Goal: Transaction & Acquisition: Purchase product/service

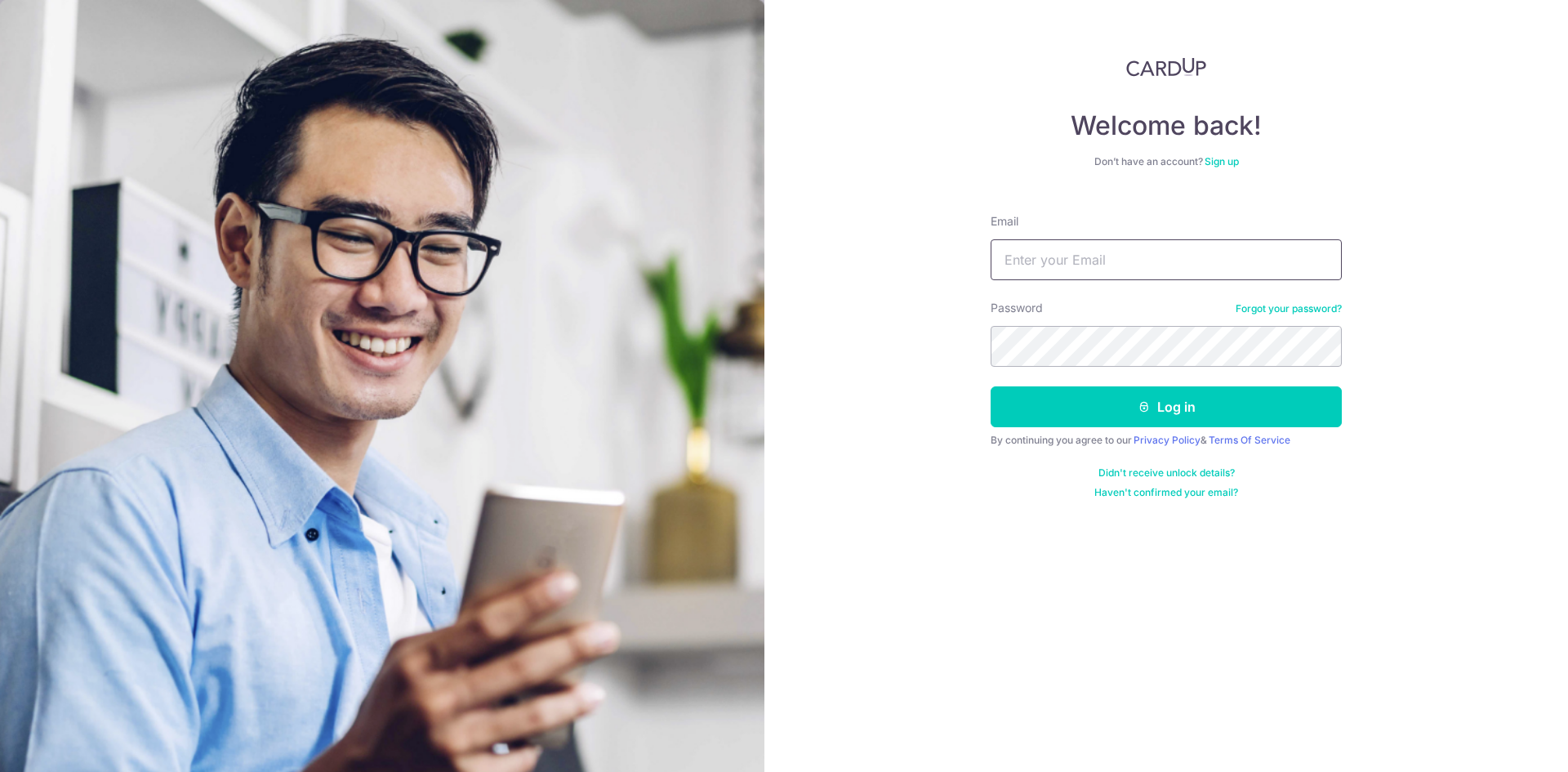
click at [1095, 273] on input "Email" at bounding box center [1166, 260] width 351 height 41
type input "[EMAIL_ADDRESS][DOMAIN_NAME]"
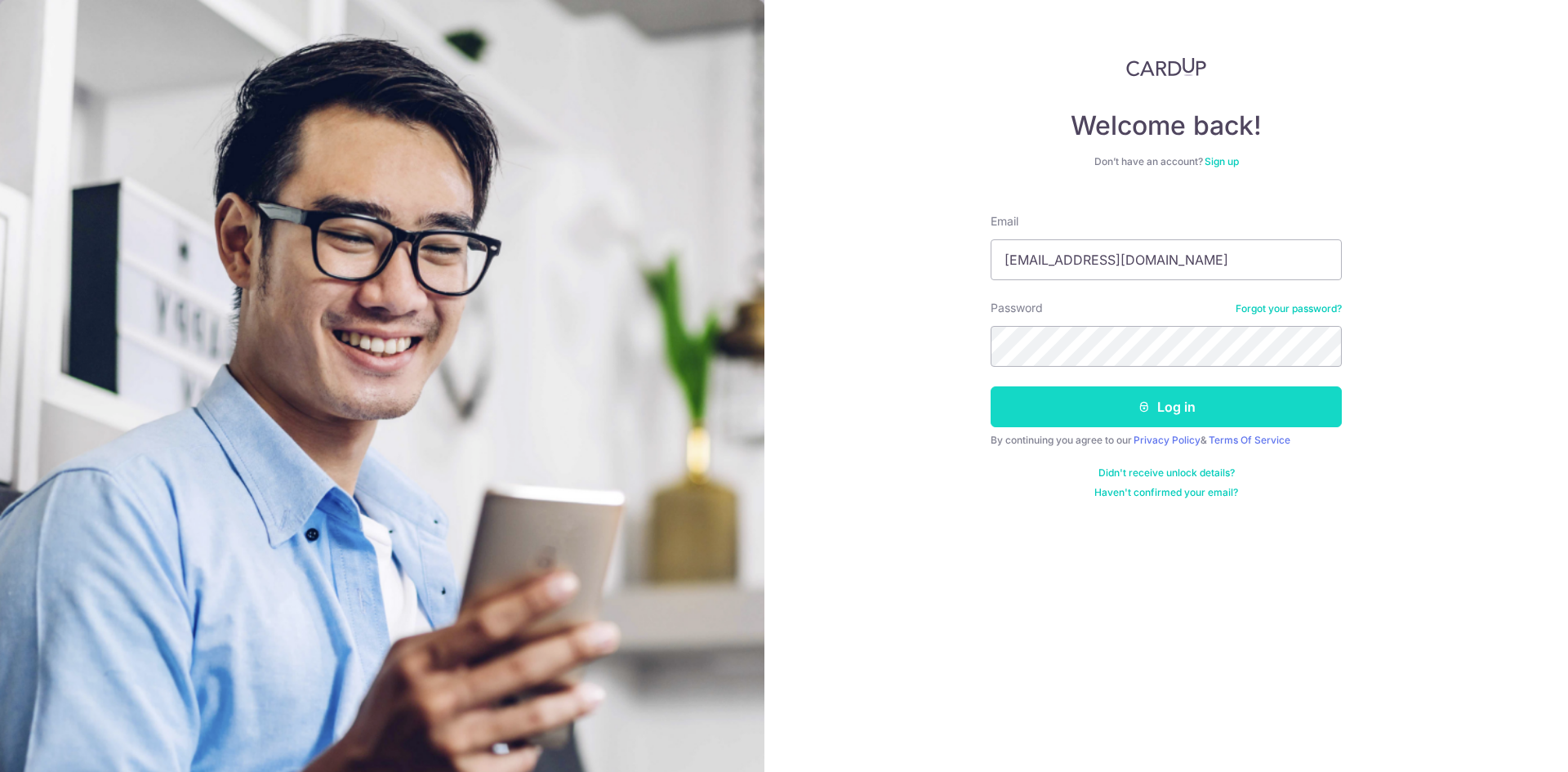
click at [1102, 410] on button "Log in" at bounding box center [1166, 407] width 351 height 41
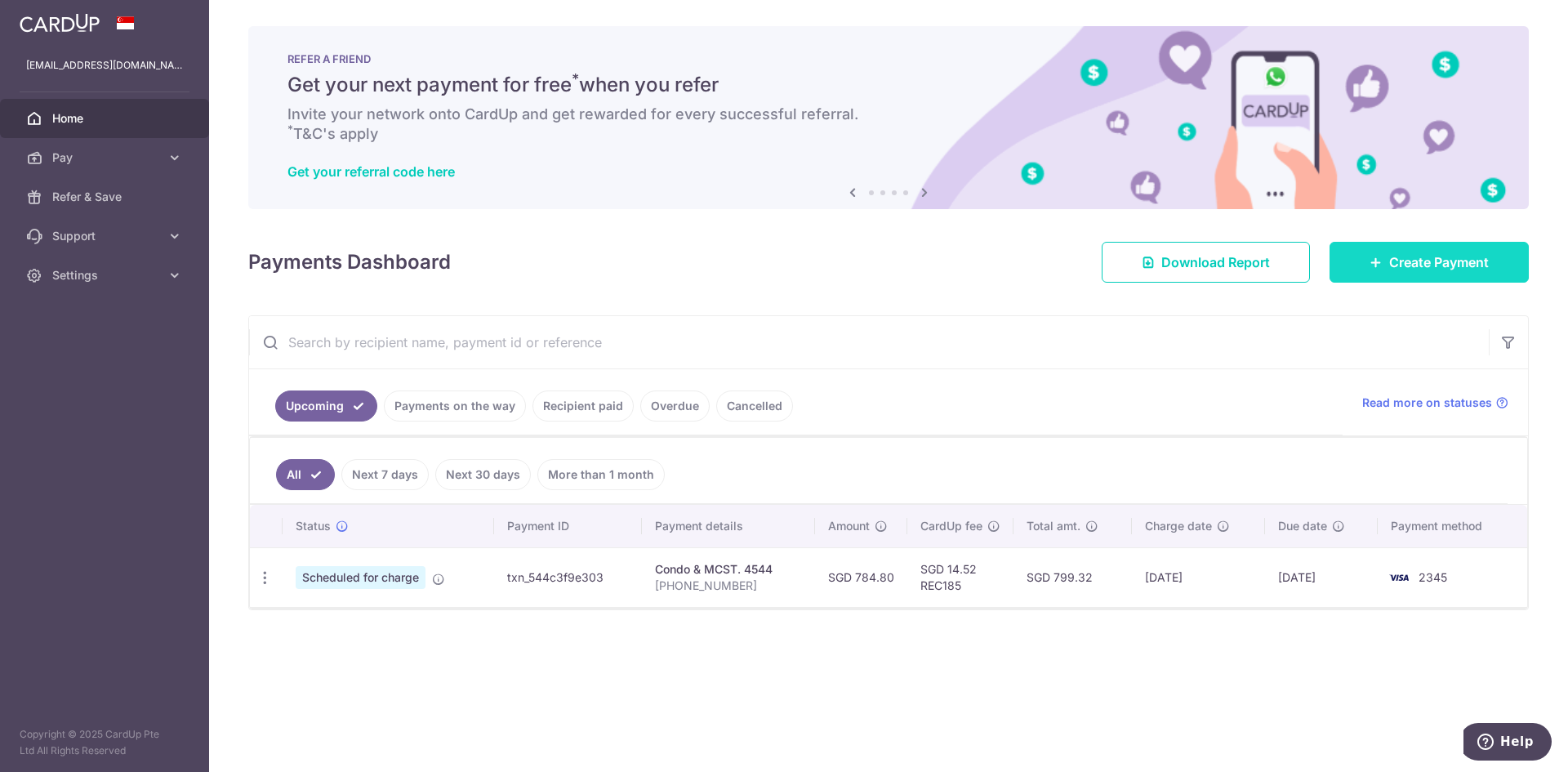
click at [1442, 266] on span "Create Payment" at bounding box center [1439, 261] width 99 height 20
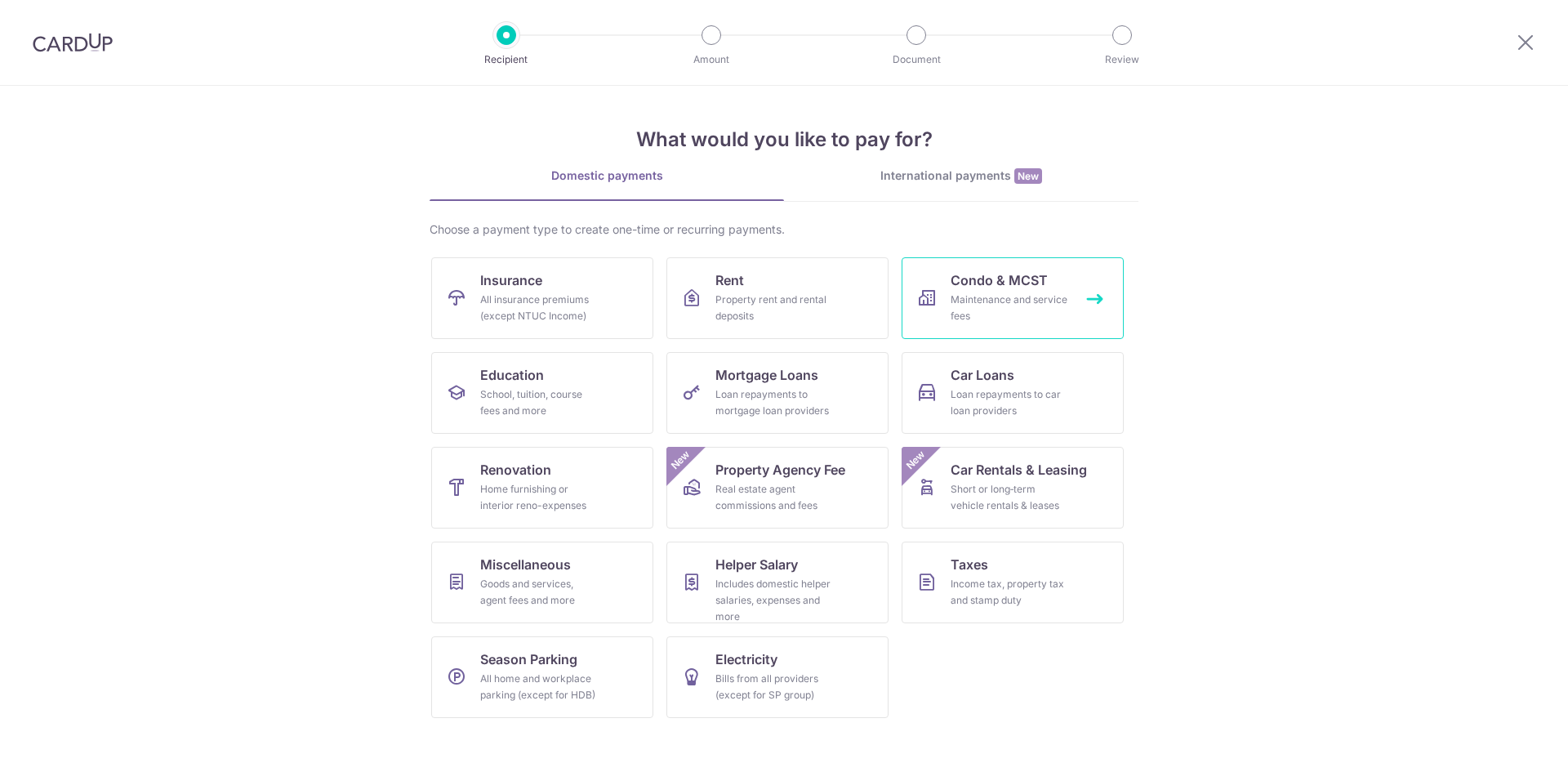
click at [1031, 303] on div "Maintenance and service fees" at bounding box center [1009, 308] width 117 height 32
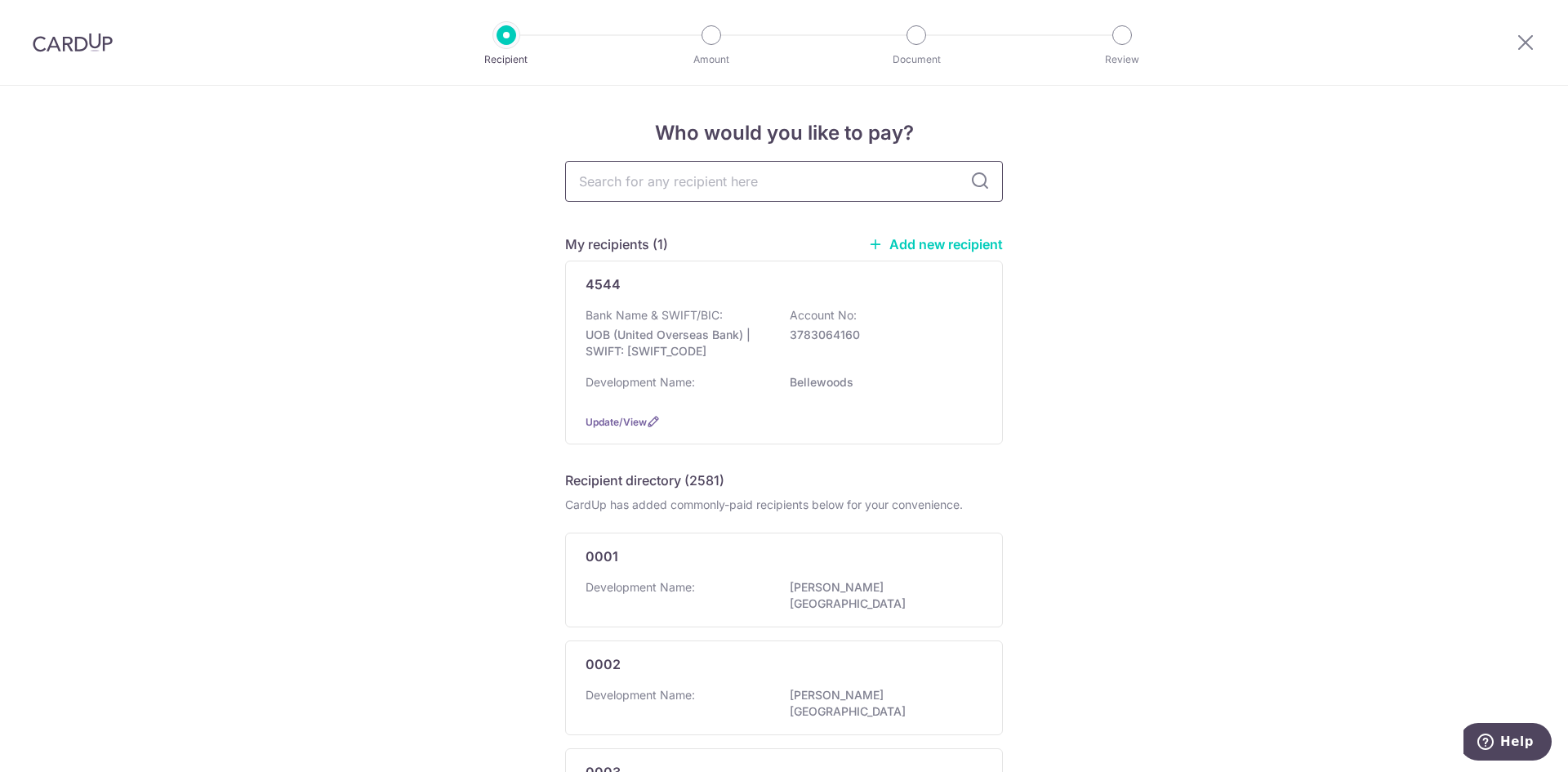
click at [988, 178] on input "text" at bounding box center [784, 181] width 438 height 41
click at [758, 174] on input "text" at bounding box center [784, 181] width 438 height 41
type input "1"
click at [676, 321] on p "Bank Name & SWIFT/BIC:" at bounding box center [655, 315] width 137 height 16
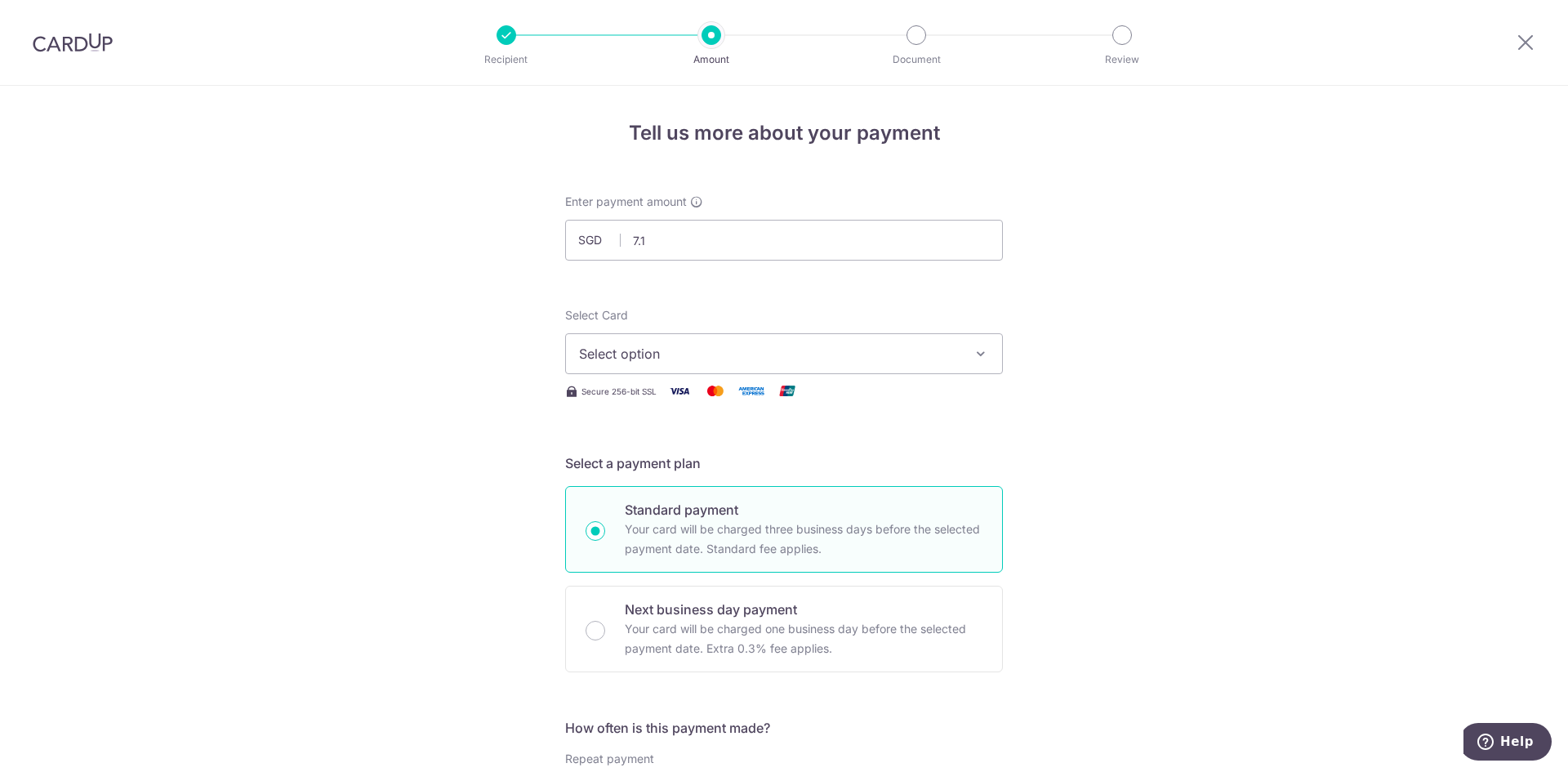
type input "7.10"
drag, startPoint x: 867, startPoint y: 296, endPoint x: 876, endPoint y: 292, distance: 9.8
click at [903, 352] on span "Select option" at bounding box center [769, 353] width 381 height 20
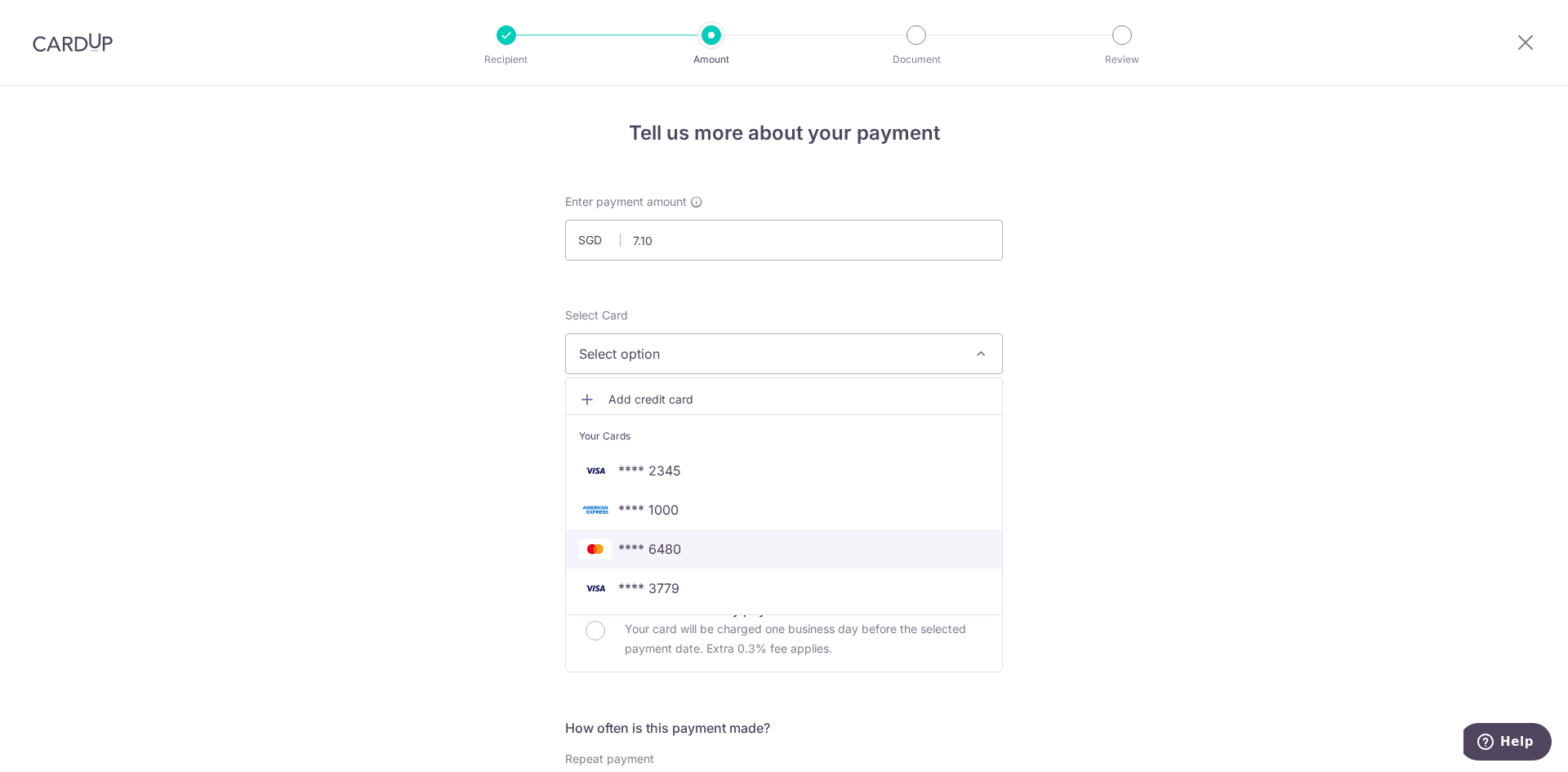
click at [626, 547] on span "**** 6480" at bounding box center [650, 549] width 63 height 20
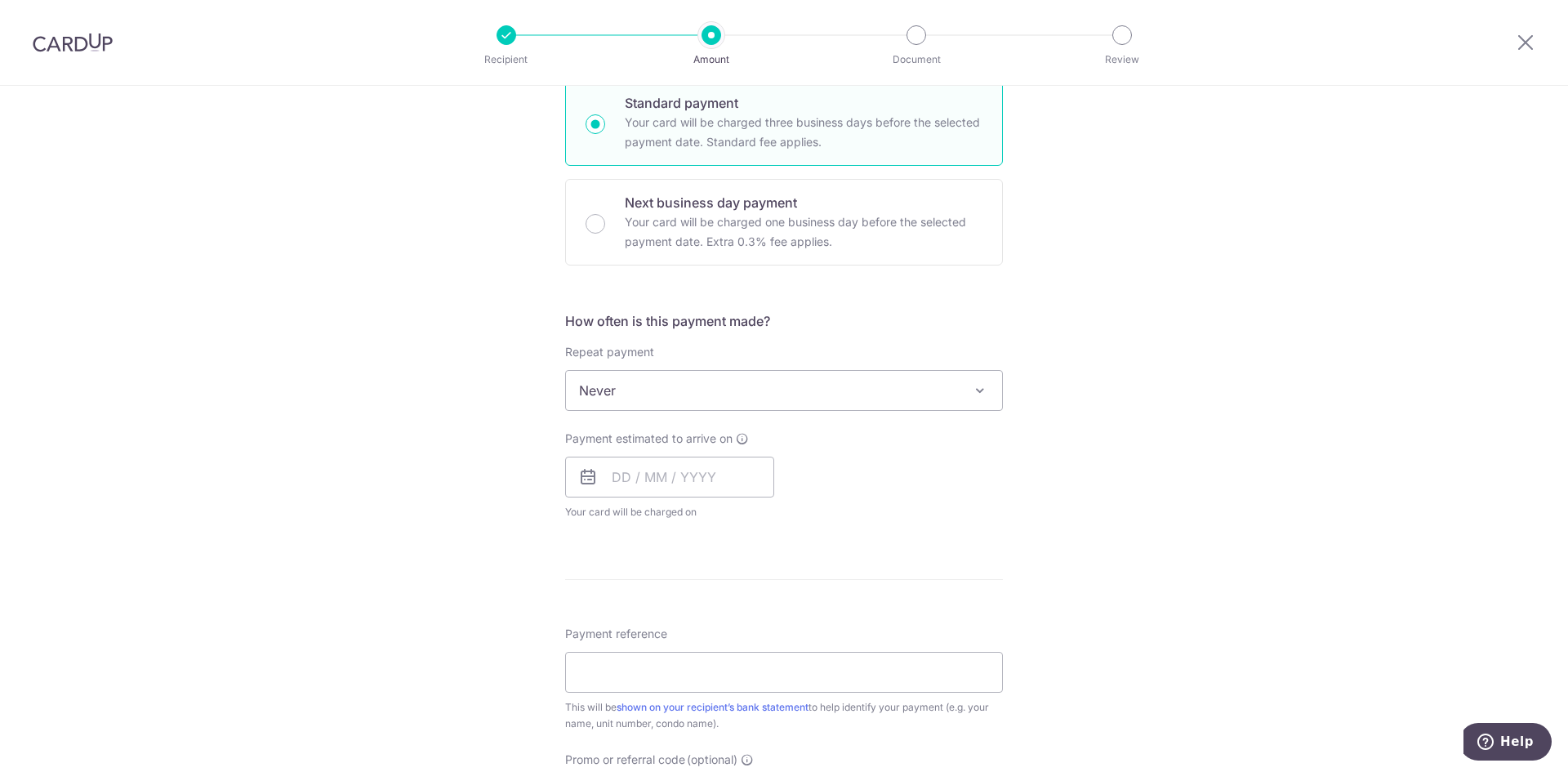
scroll to position [408, 0]
click at [590, 473] on icon at bounding box center [588, 475] width 20 height 20
click at [686, 486] on input "text" at bounding box center [669, 475] width 209 height 41
drag, startPoint x: 728, startPoint y: 652, endPoint x: 997, endPoint y: 553, distance: 286.6
click at [728, 652] on link "16" at bounding box center [729, 656] width 26 height 26
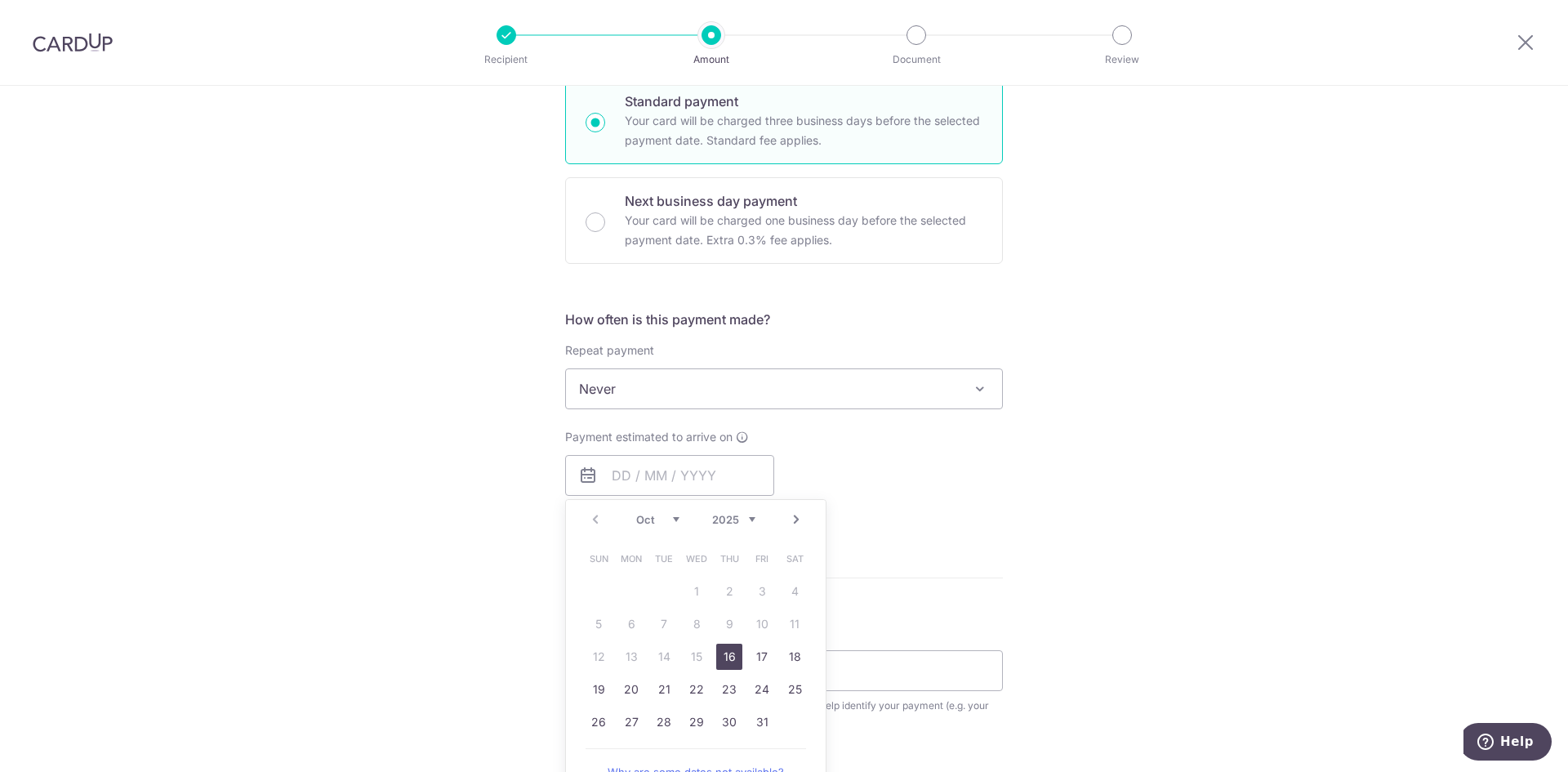
type input "16/10/2025"
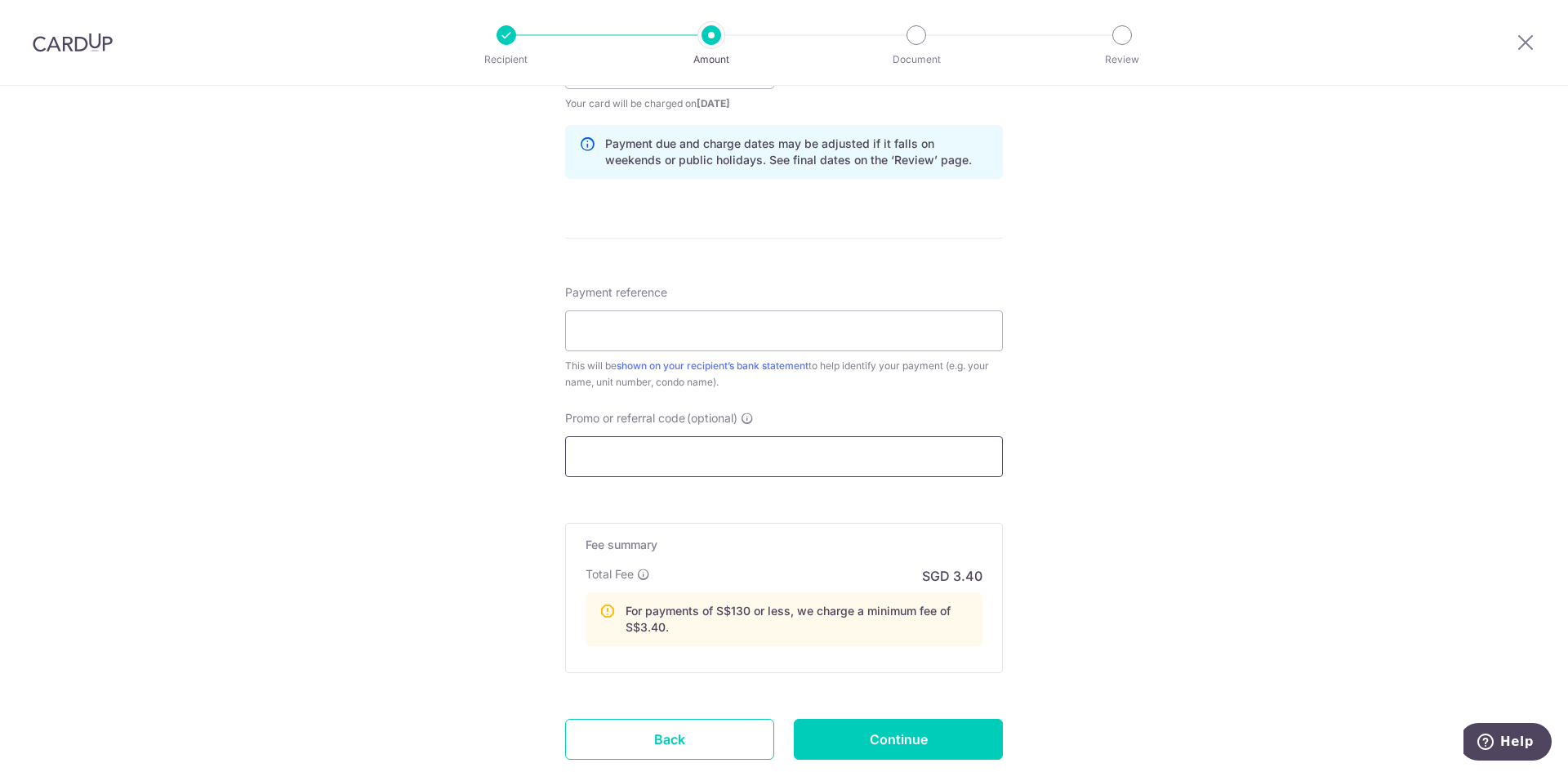
scroll to position [898, 0]
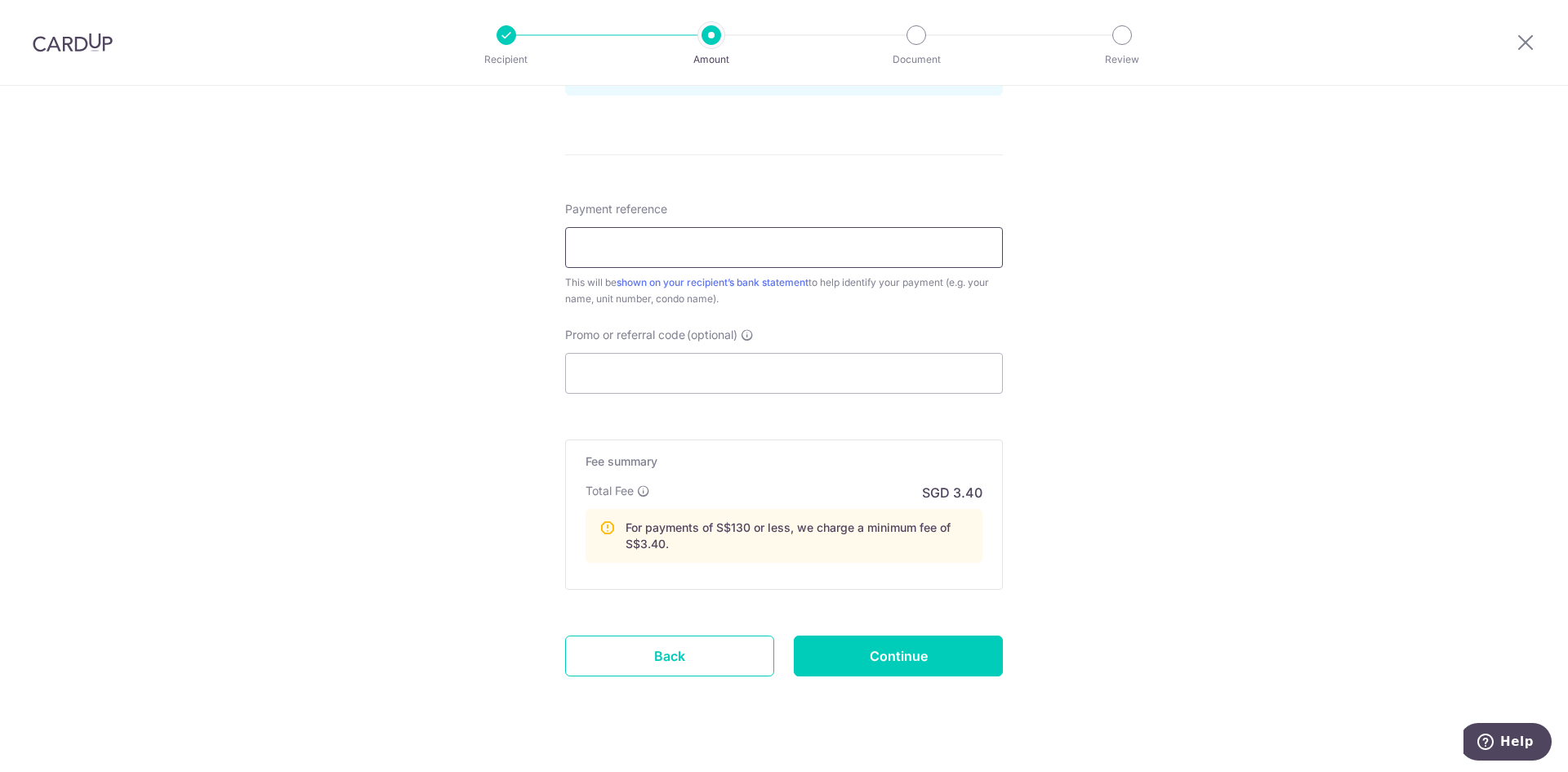
click at [788, 247] on input "Payment reference" at bounding box center [784, 247] width 438 height 41
type input "104-05-12"
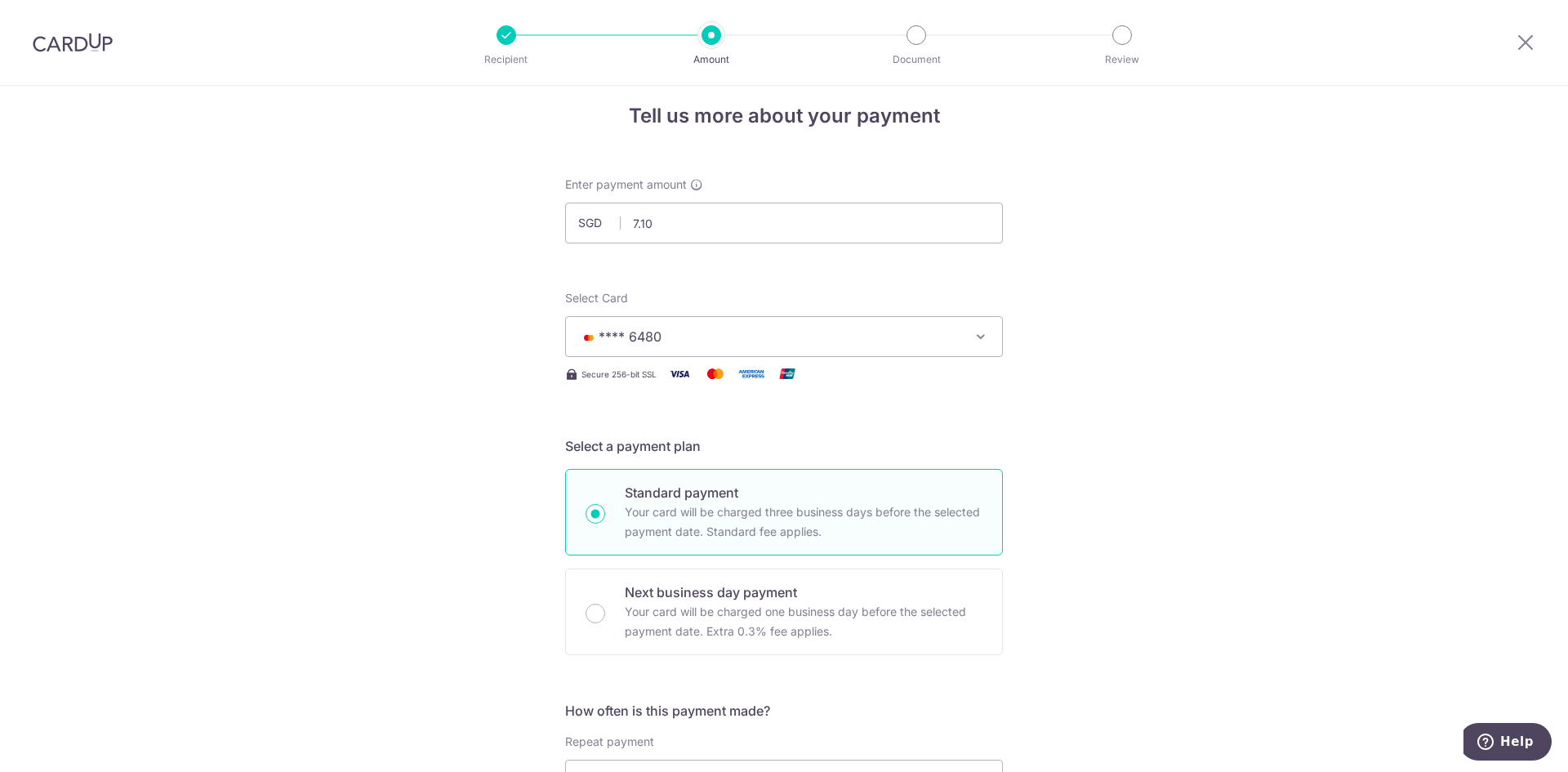
scroll to position [0, 0]
